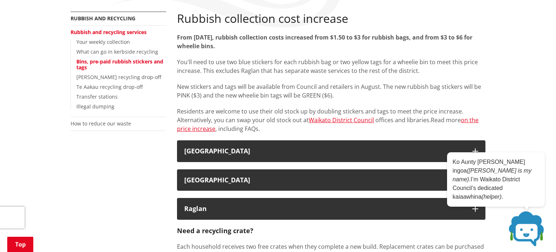
scroll to position [132, 0]
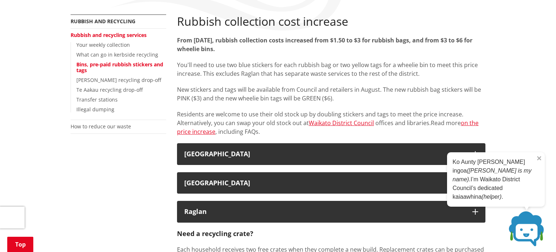
click at [539, 160] on icon at bounding box center [540, 158] width 4 height 4
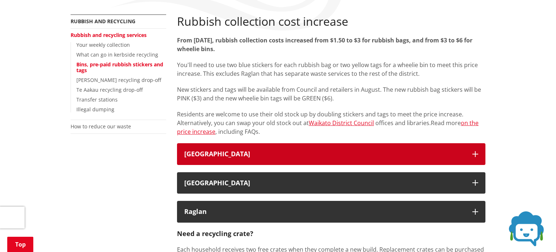
click at [474, 152] on icon "button" at bounding box center [476, 154] width 6 height 6
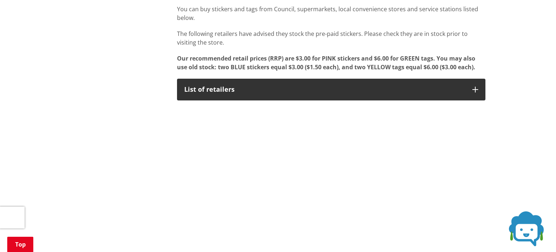
scroll to position [607, 0]
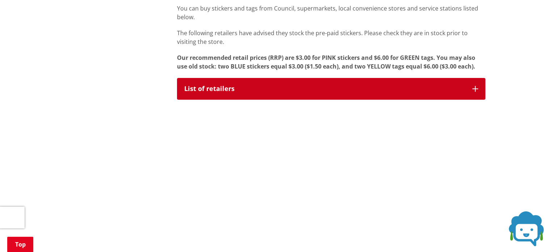
click at [475, 86] on icon "button" at bounding box center [476, 89] width 6 height 6
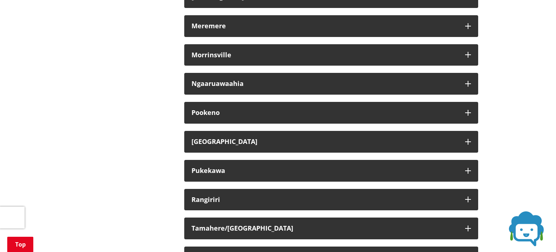
scroll to position [988, 0]
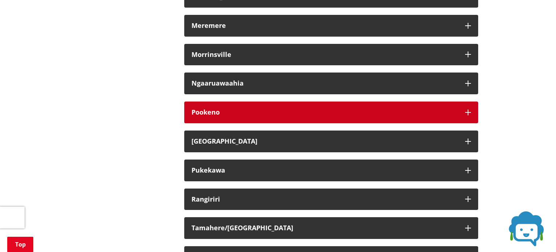
click at [469, 109] on icon "button" at bounding box center [468, 112] width 6 height 6
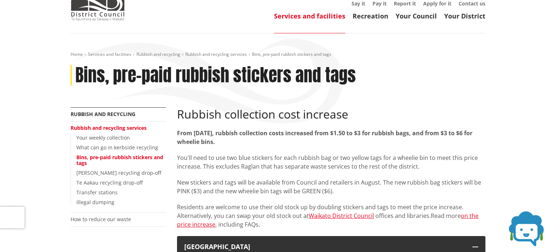
scroll to position [41, 0]
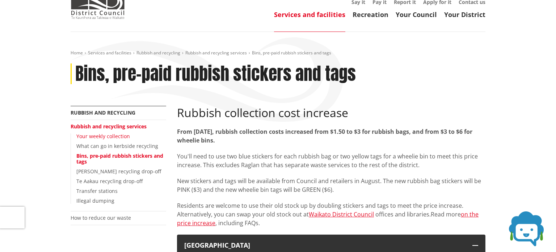
click at [95, 135] on link "Your weekly collection" at bounding box center [103, 136] width 54 height 7
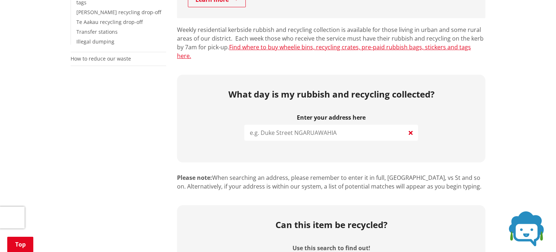
scroll to position [201, 0]
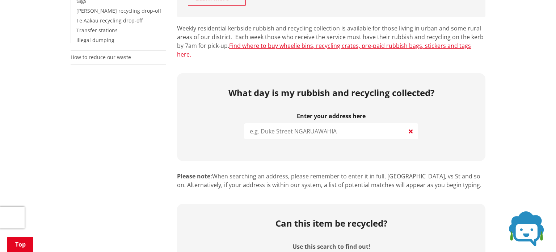
click at [330, 123] on input "search" at bounding box center [331, 131] width 174 height 16
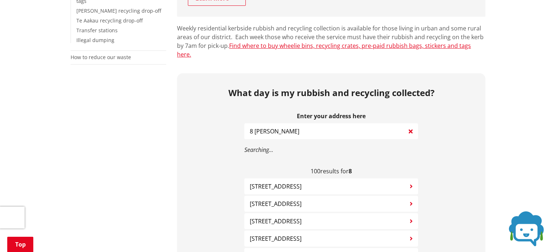
type input "8 [PERSON_NAME]"
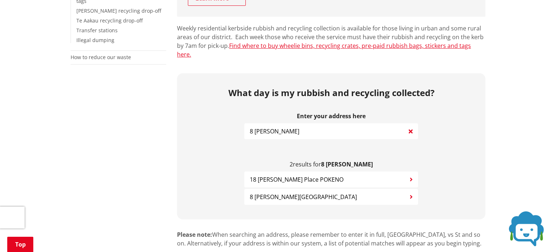
click at [306, 192] on span "8 [PERSON_NAME][GEOGRAPHIC_DATA]" at bounding box center [303, 196] width 107 height 9
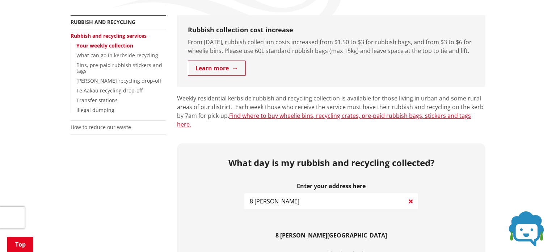
scroll to position [135, 0]
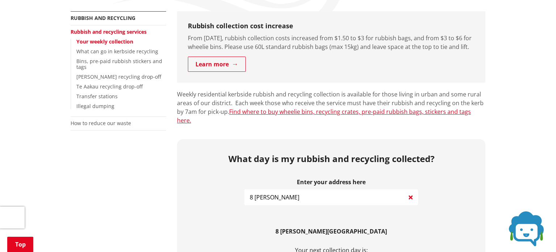
click at [520, 227] on span at bounding box center [527, 228] width 36 height 36
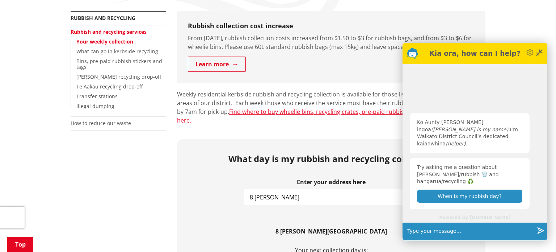
click at [482, 233] on input "text" at bounding box center [469, 231] width 130 height 18
type input "Does Pōkeno have recycling bins?"
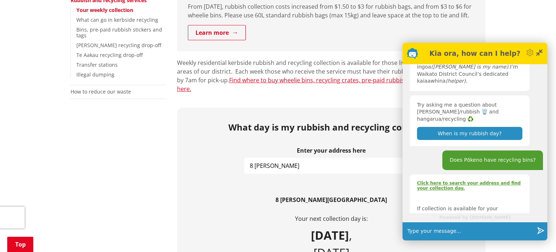
scroll to position [0, 0]
